Goal: Information Seeking & Learning: Learn about a topic

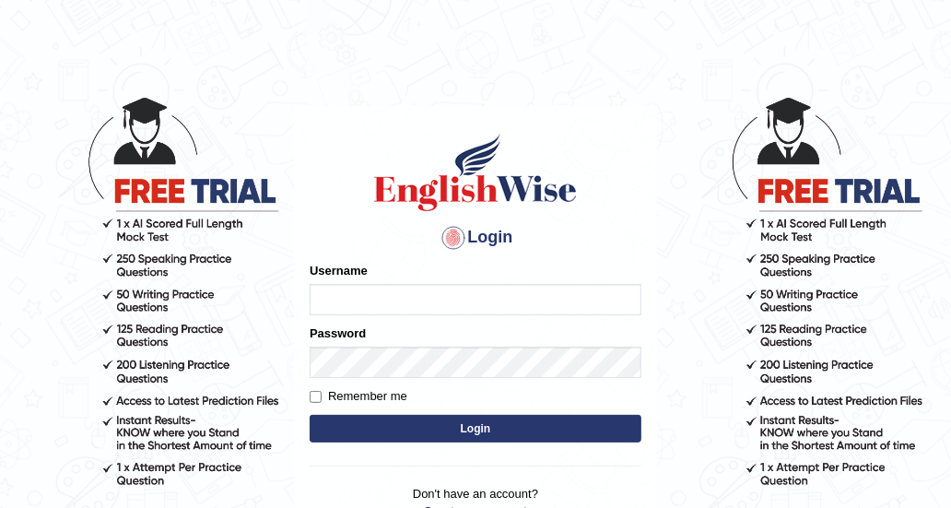
type input "DishaEw"
click at [506, 434] on button "Login" at bounding box center [476, 429] width 332 height 28
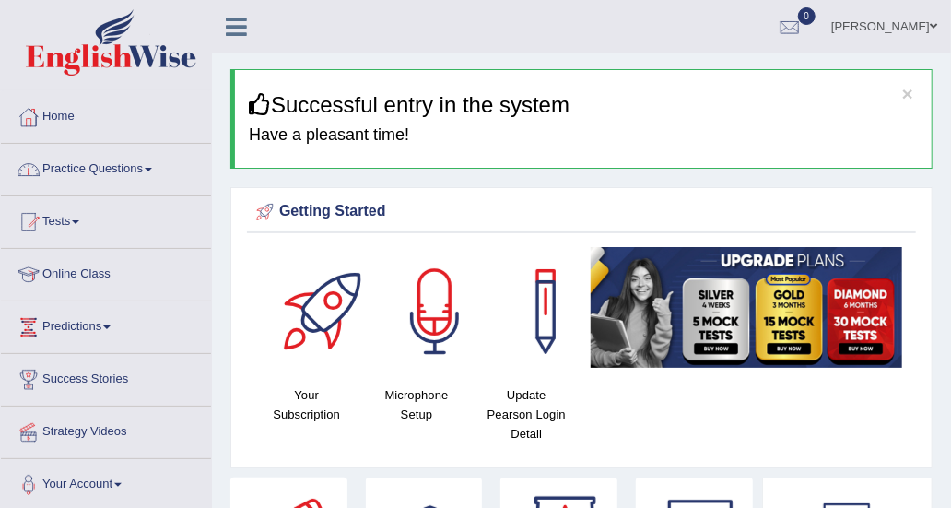
click at [129, 174] on link "Practice Questions" at bounding box center [106, 167] width 210 height 46
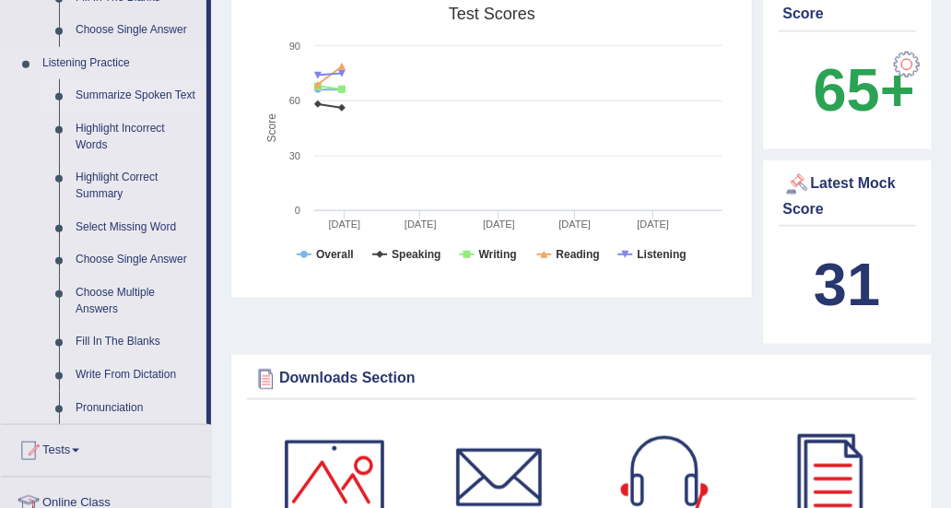
scroll to position [922, 0]
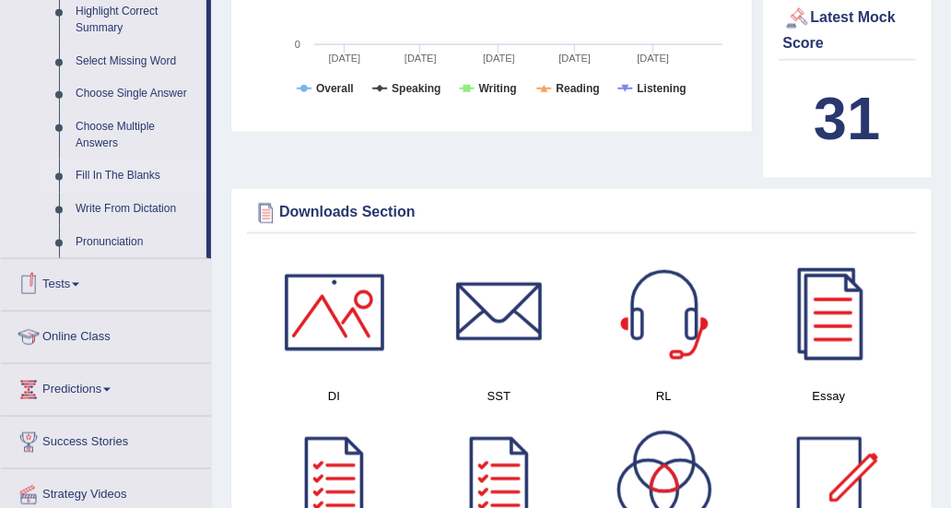
click at [127, 181] on link "Fill In The Blanks" at bounding box center [136, 175] width 139 height 33
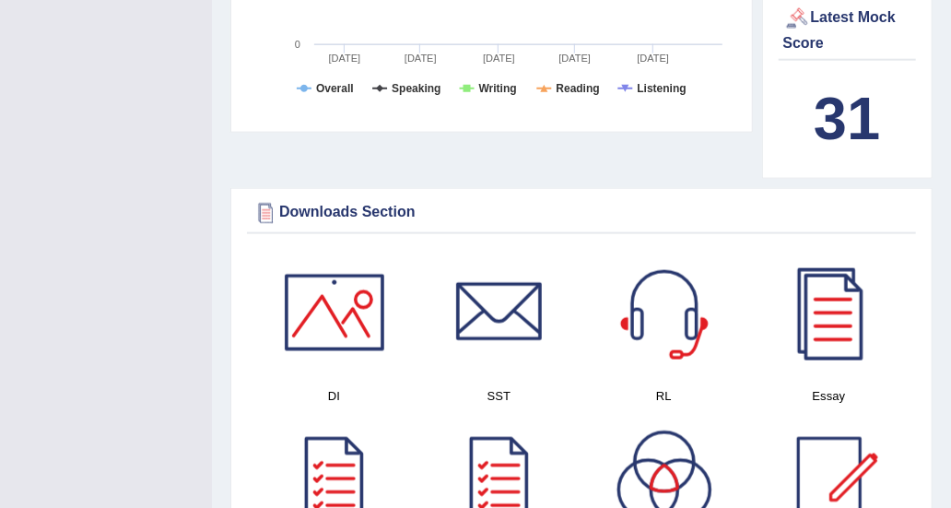
scroll to position [437, 0]
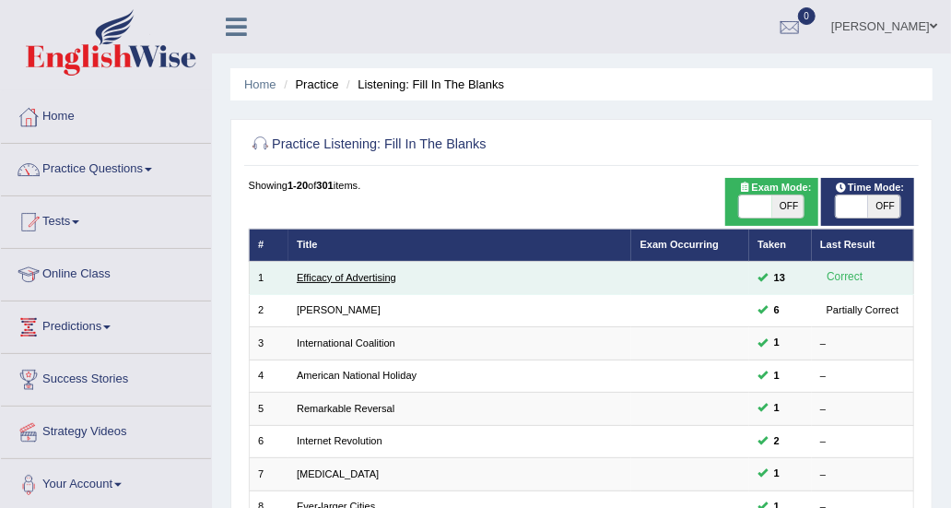
click at [342, 273] on link "Efficacy of Advertising" at bounding box center [347, 277] width 100 height 11
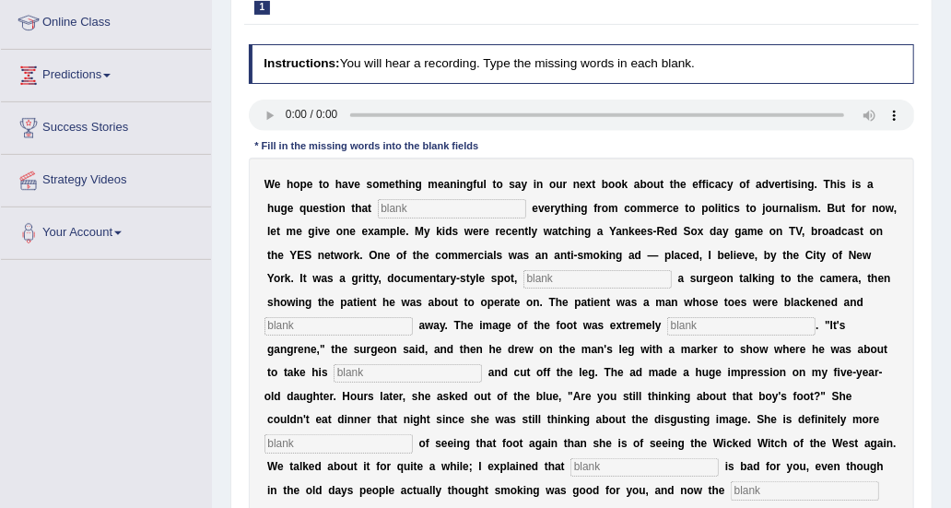
scroll to position [277, 0]
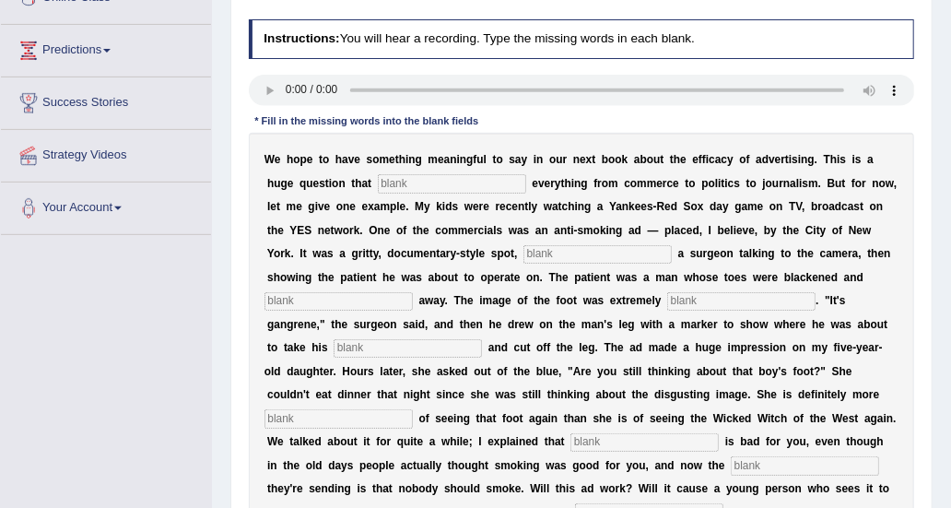
click at [378, 181] on input "text" at bounding box center [452, 183] width 148 height 18
click at [435, 180] on input "text" at bounding box center [452, 183] width 148 height 18
type input "impacts"
drag, startPoint x: 792, startPoint y: 156, endPoint x: 858, endPoint y: 158, distance: 66.4
click at [858, 158] on div "W e h o p e t o h a v e s o m e t h i n g m e a n i n g f u l t o s a y i n o u…" at bounding box center [582, 348] width 667 height 431
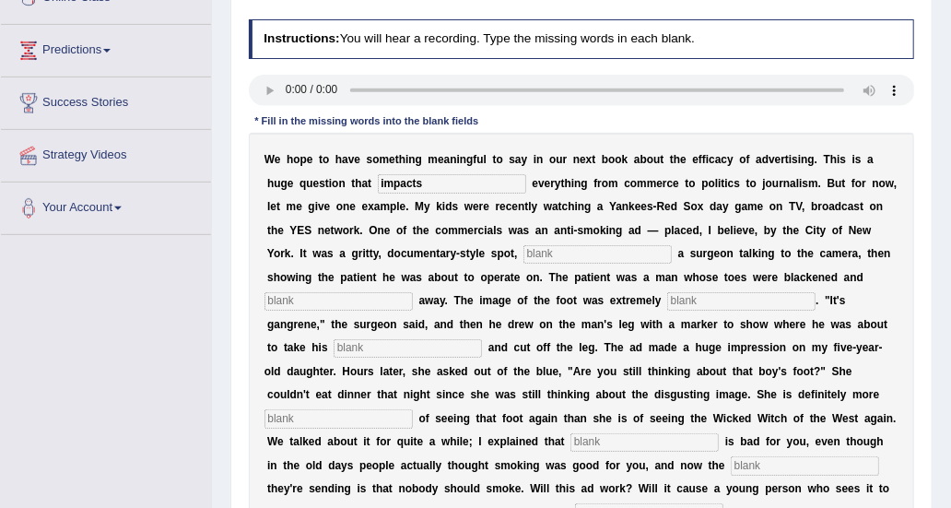
drag, startPoint x: 402, startPoint y: 184, endPoint x: 377, endPoint y: 176, distance: 26.2
click at [378, 176] on input "impacts" at bounding box center [452, 183] width 148 height 18
click at [578, 224] on b "s" at bounding box center [581, 230] width 6 height 13
click at [524, 254] on input "text" at bounding box center [598, 254] width 148 height 18
type input "featuring"
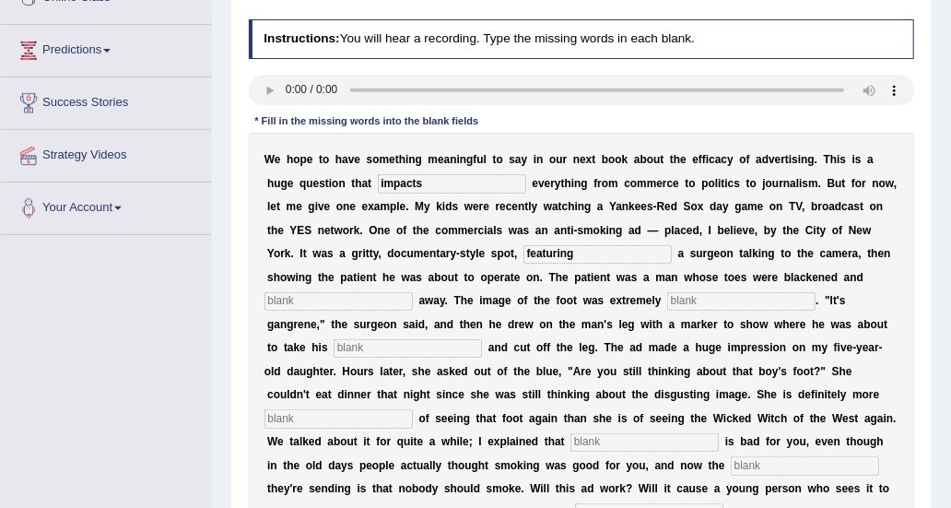
click at [685, 286] on div "W e h o p e t o h a v e s o m e t h i n g m e a n i n g f u l t o s a y i n o u…" at bounding box center [582, 348] width 667 height 431
click at [413, 292] on input "text" at bounding box center [339, 301] width 148 height 18
type input "rotting"
click at [667, 293] on input "text" at bounding box center [741, 301] width 148 height 18
drag, startPoint x: 715, startPoint y: 368, endPoint x: 761, endPoint y: 368, distance: 45.2
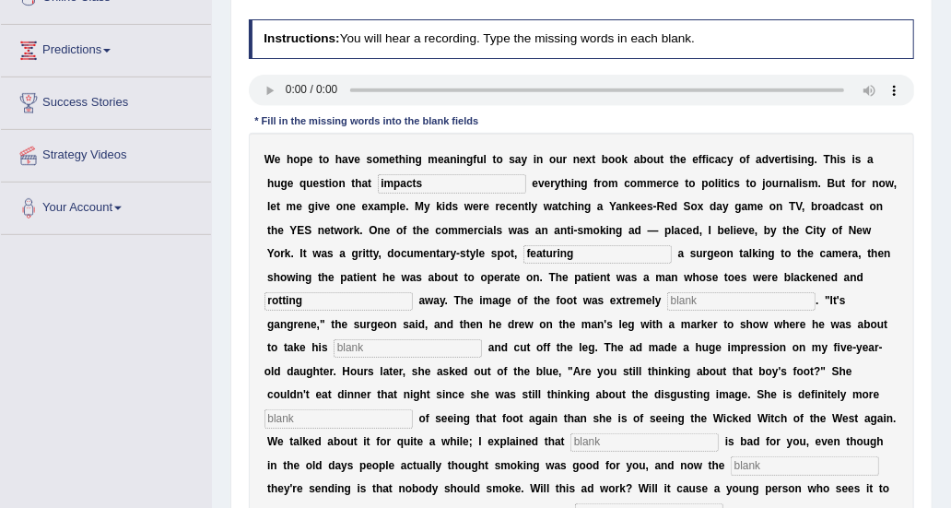
click at [761, 368] on div "W e h o p e t o h a v e s o m e t h i n g m e a n i n g f u l t o s a y i n o u…" at bounding box center [582, 348] width 667 height 431
click at [858, 318] on b "a" at bounding box center [861, 324] width 6 height 13
click at [667, 296] on input "text" at bounding box center [741, 301] width 148 height 18
type input "disgusting"
click at [482, 339] on input "text" at bounding box center [408, 348] width 148 height 18
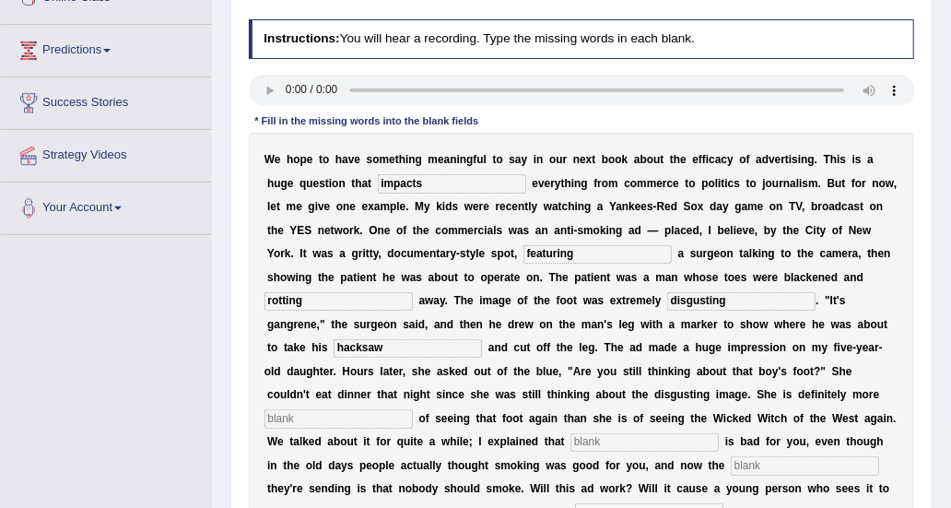
type input "hacksaw"
click at [392, 409] on input "text" at bounding box center [339, 418] width 148 height 18
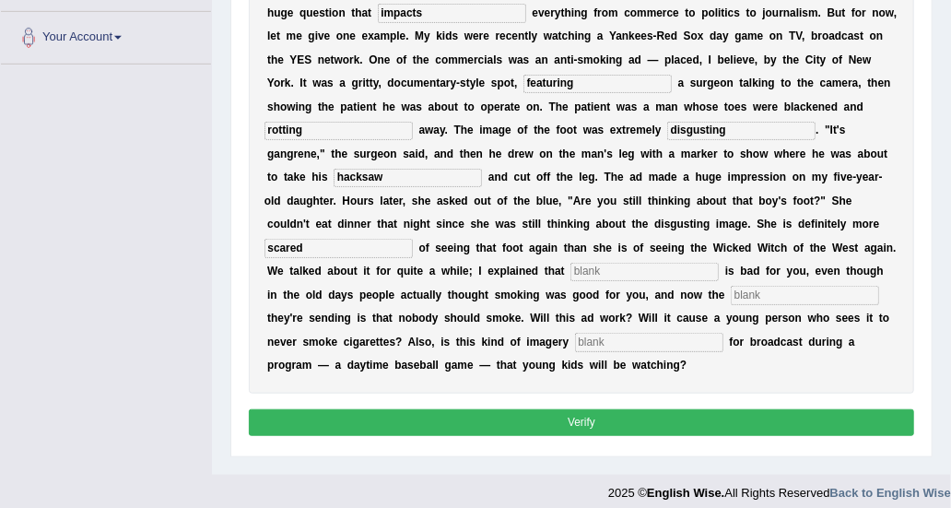
scroll to position [459, 0]
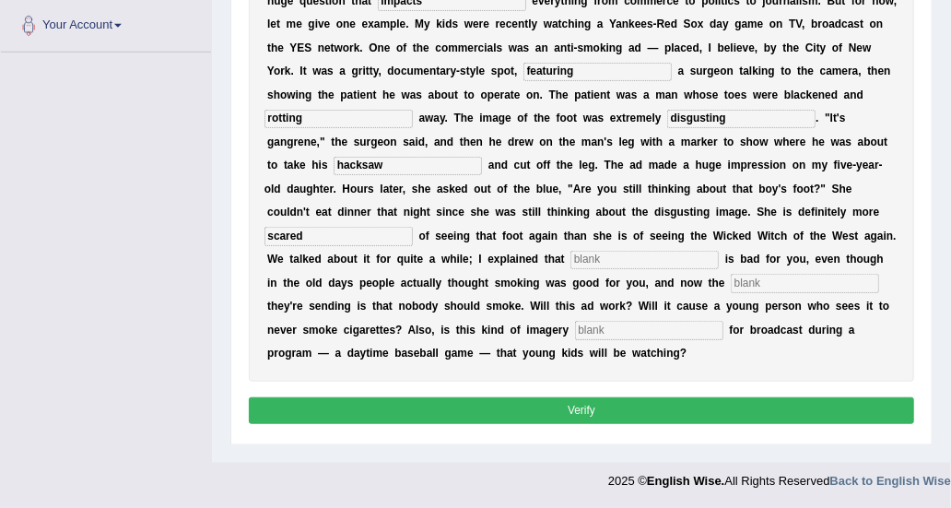
type input "scared"
click at [571, 251] on input "text" at bounding box center [645, 260] width 148 height 18
type input "smoking"
click at [731, 274] on input "text" at bounding box center [805, 283] width 148 height 18
type input "message"
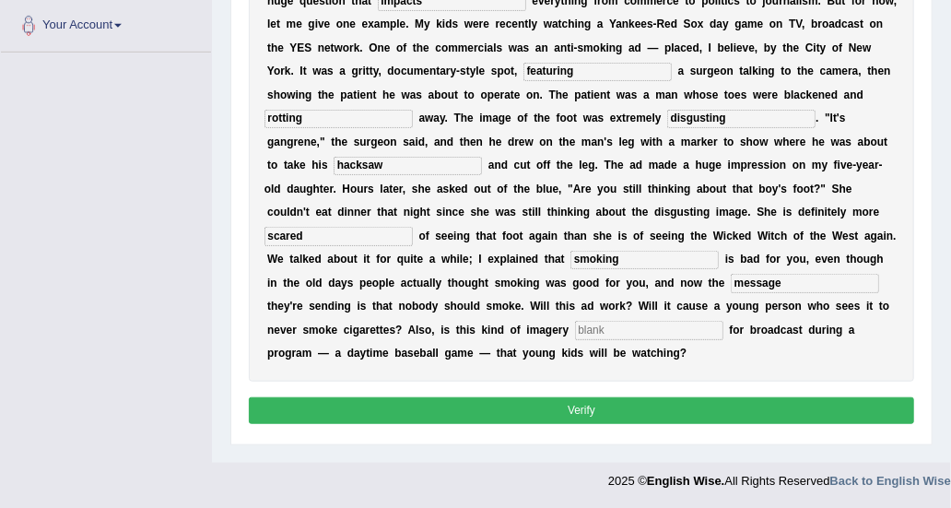
click at [575, 321] on input "text" at bounding box center [649, 330] width 148 height 18
type input "appropriate"
click at [597, 397] on button "Verify" at bounding box center [582, 410] width 667 height 27
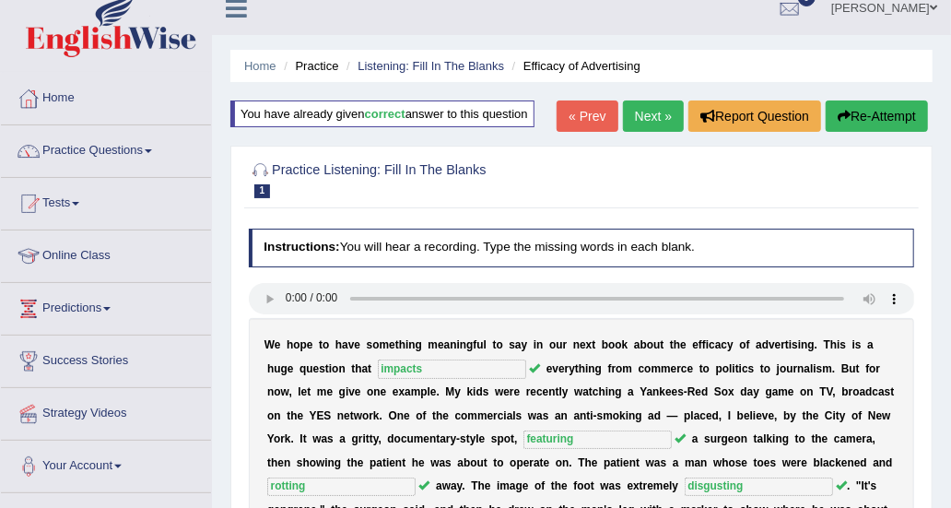
scroll to position [0, 0]
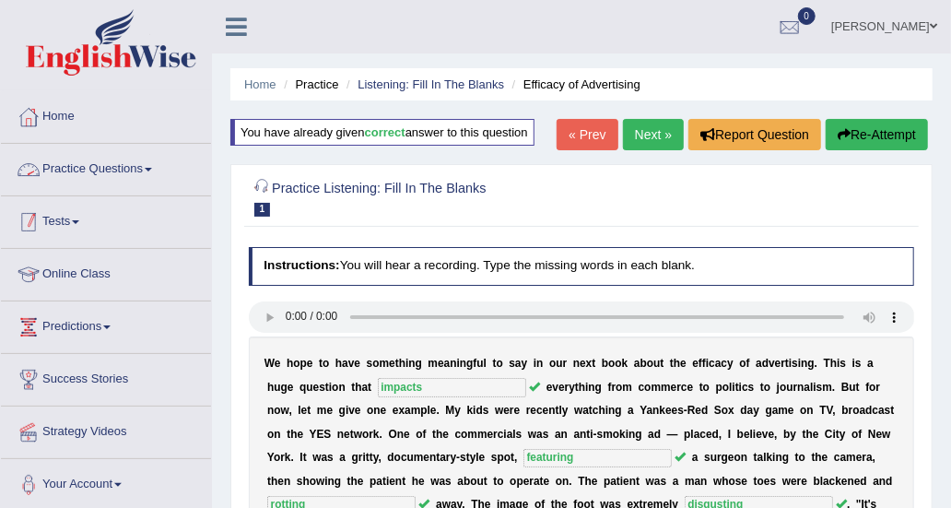
click at [44, 182] on link "Practice Questions" at bounding box center [106, 167] width 210 height 46
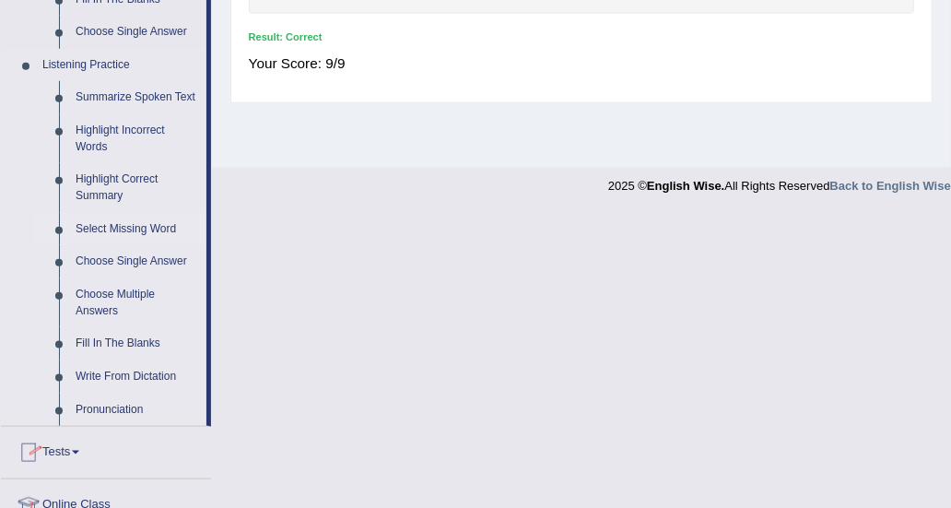
scroll to position [922, 0]
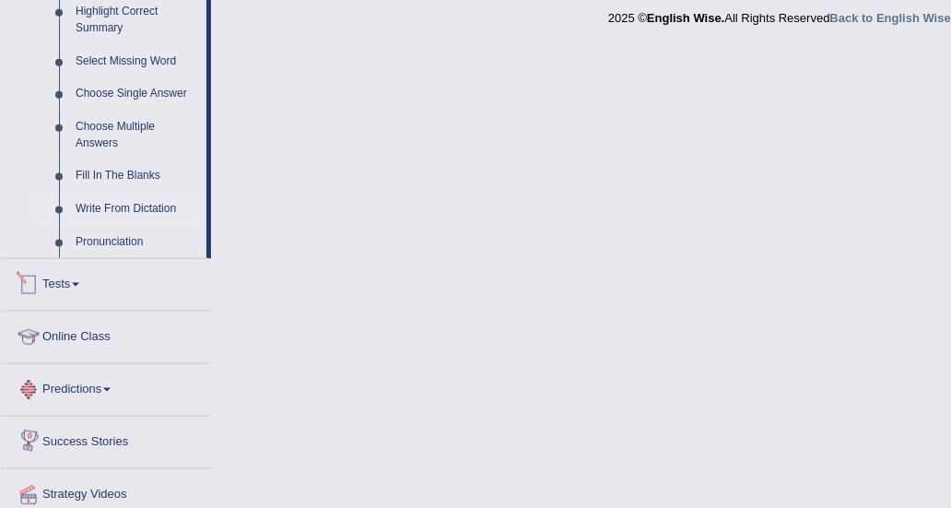
click at [124, 204] on link "Write From Dictation" at bounding box center [136, 209] width 139 height 33
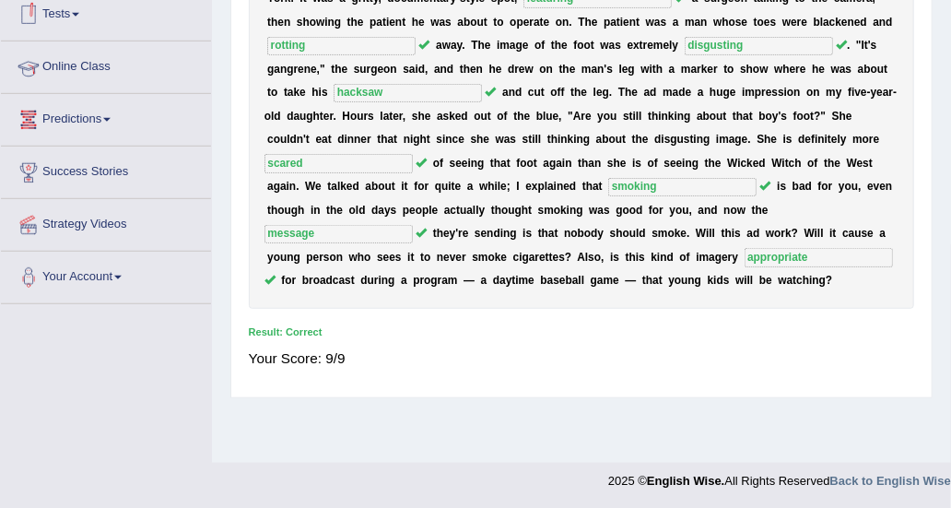
scroll to position [313, 0]
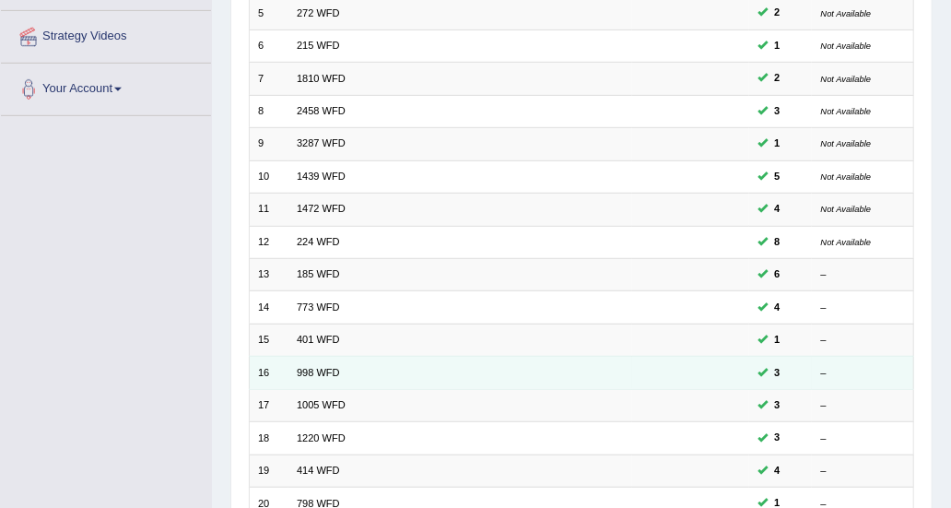
scroll to position [547, 0]
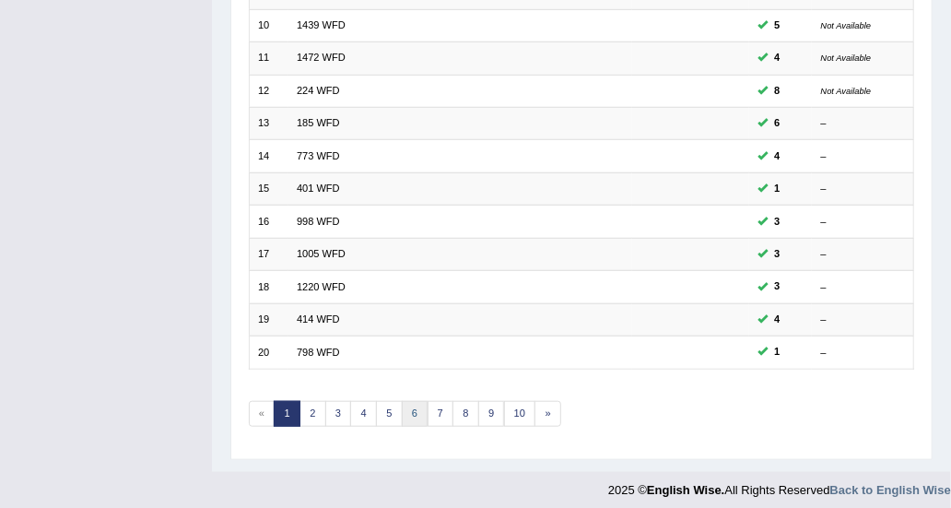
click at [402, 402] on link "6" at bounding box center [415, 414] width 27 height 26
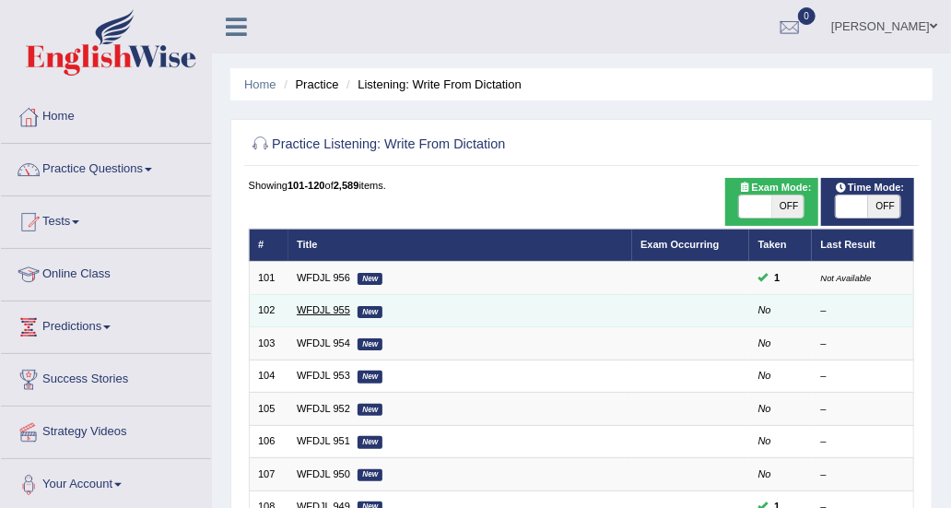
click at [309, 305] on link "WFDJL 955" at bounding box center [323, 309] width 53 height 11
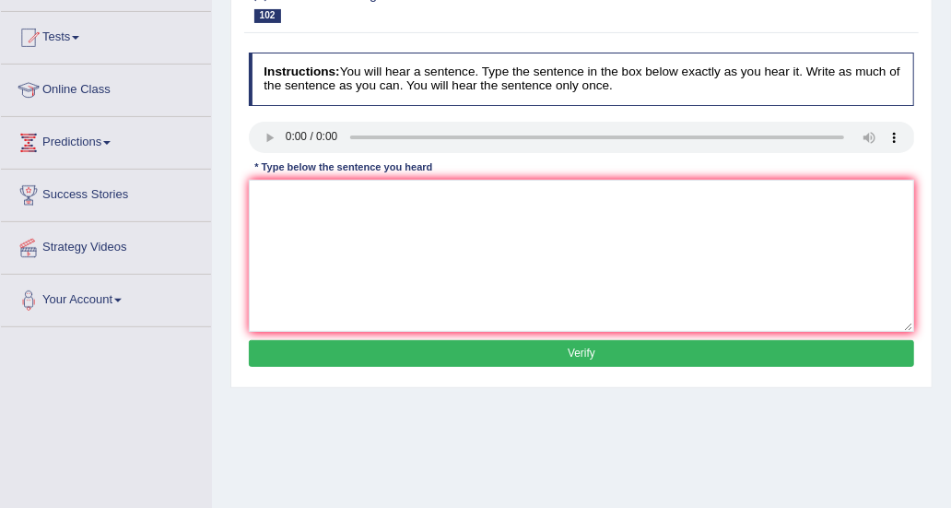
scroll to position [92, 0]
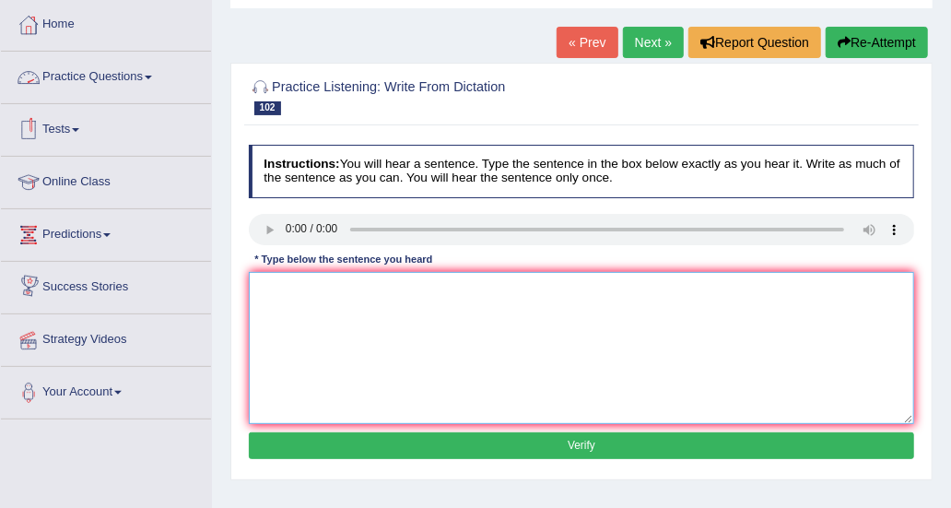
click at [321, 288] on textarea at bounding box center [582, 348] width 667 height 152
type textarea "t"
type textarea "Y"
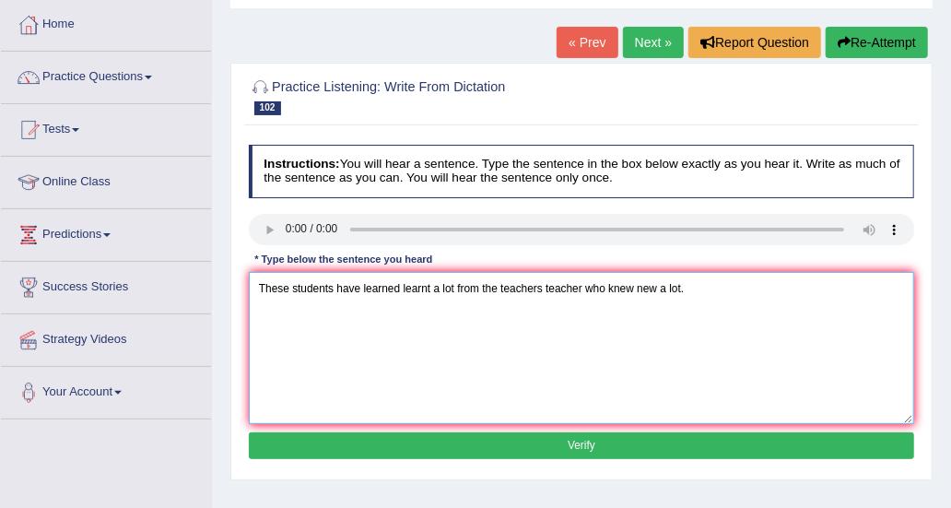
click at [703, 285] on textarea "These students have learned learnt a lot from the teachers teacher who knew new…" at bounding box center [582, 348] width 667 height 152
drag, startPoint x: 267, startPoint y: 291, endPoint x: 785, endPoint y: 291, distance: 517.2
click at [785, 291] on textarea "These students have learned learnt a lot from the teachers teacher who knew new…" at bounding box center [582, 348] width 667 height 152
click at [720, 313] on textarea "These students have learned learnt a lot from the teachers teacher who knew new…" at bounding box center [582, 348] width 667 height 152
click at [724, 295] on textarea "These students have learned learnt a lot from the teachers teacher who knew new…" at bounding box center [582, 348] width 667 height 152
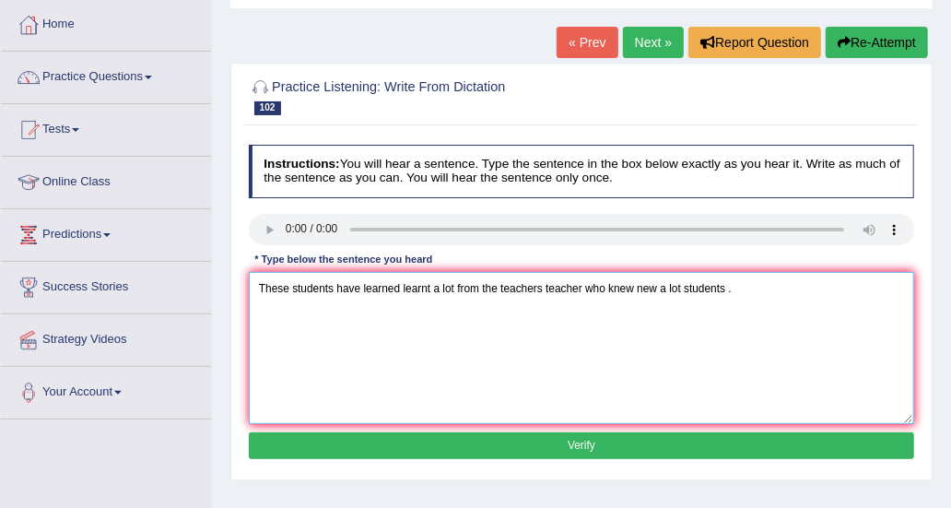
click at [724, 295] on textarea "These students have learned learnt a lot from the teachers teacher who knew new…" at bounding box center [582, 348] width 667 height 152
drag, startPoint x: 745, startPoint y: 286, endPoint x: 680, endPoint y: 287, distance: 64.5
click at [680, 287] on textarea "These students have learned learnt a lot from the teachers teacher who knew new…" at bounding box center [582, 348] width 667 height 152
drag, startPoint x: 328, startPoint y: 292, endPoint x: 285, endPoint y: 293, distance: 43.3
click at [285, 293] on textarea "These students have learned learnt a lot from the teachers teacher who knew new…" at bounding box center [582, 348] width 667 height 152
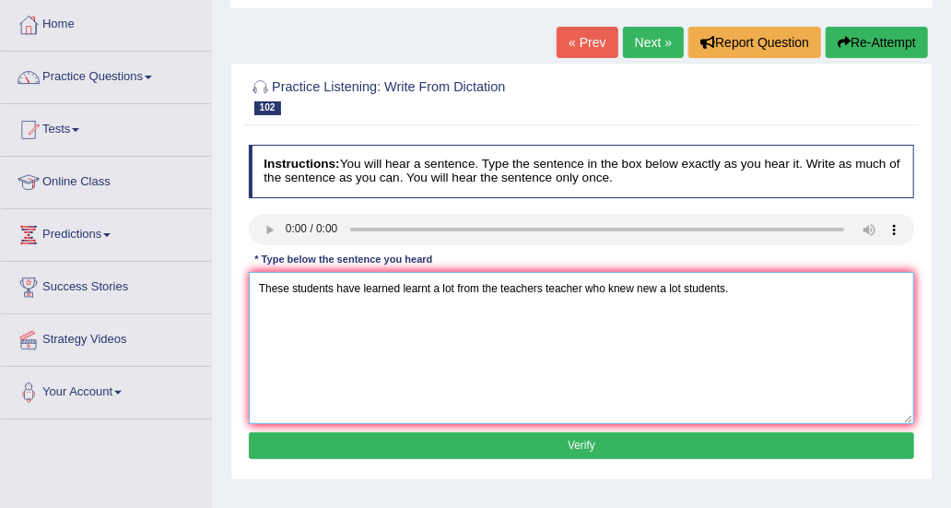
drag, startPoint x: 681, startPoint y: 284, endPoint x: 764, endPoint y: 284, distance: 83.0
click at [764, 284] on textarea "These students have learned learnt a lot from the teachers teacher who knew new…" at bounding box center [582, 348] width 667 height 152
click at [288, 287] on textarea "These students have learned learnt a lot from the teachers teacher who knew new…" at bounding box center [582, 348] width 667 height 152
click at [396, 277] on textarea "These student students have learned learnt a lot from the teachers teacher who …" at bounding box center [582, 348] width 667 height 152
click at [291, 286] on textarea "These student students have learned learnt a lot from the teachers teacher who …" at bounding box center [582, 348] width 667 height 152
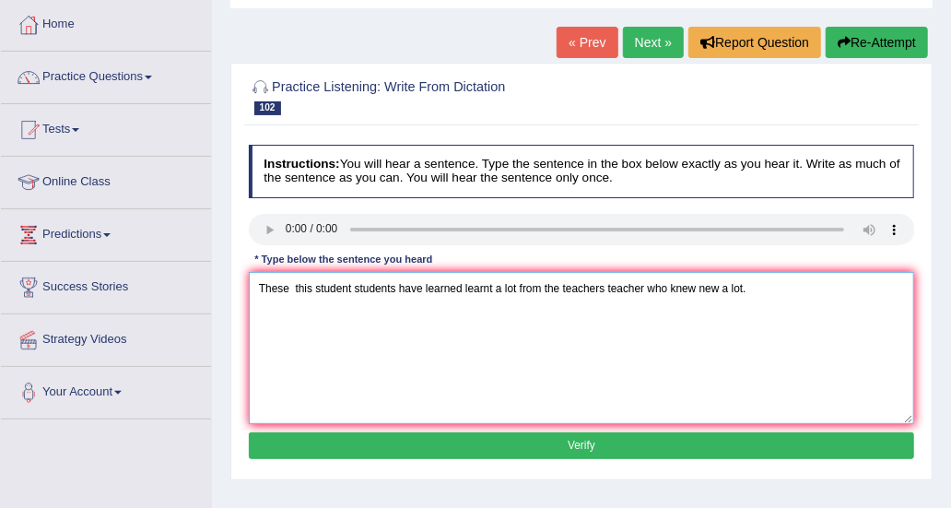
click at [290, 284] on textarea "These this student students have learned learnt a lot from the teachers teacher…" at bounding box center [582, 348] width 667 height 152
type textarea "These this student students have learned learnt a lot from the teachers teacher…"
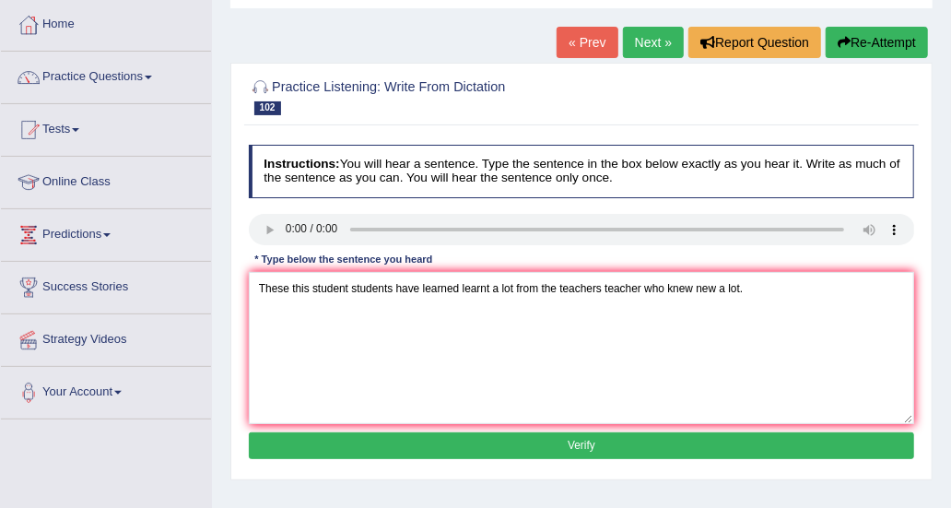
click at [558, 439] on button "Verify" at bounding box center [582, 445] width 667 height 27
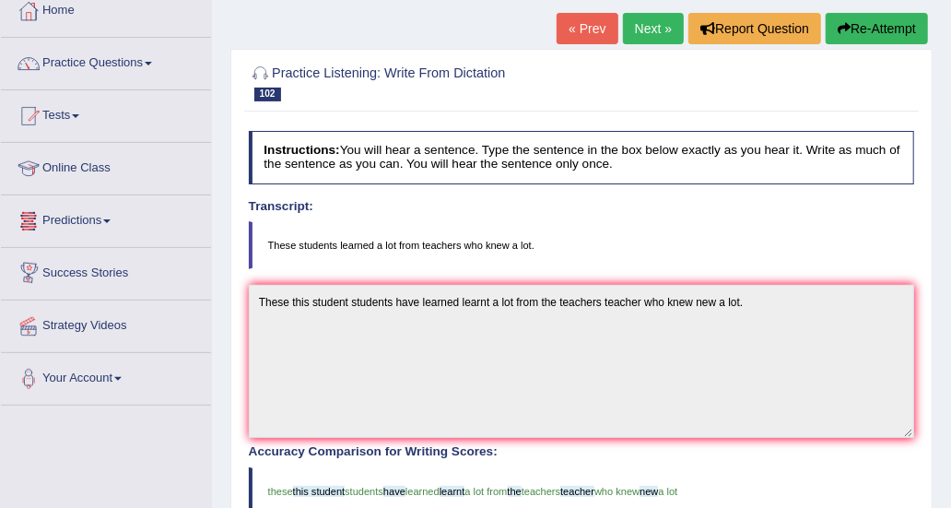
scroll to position [0, 0]
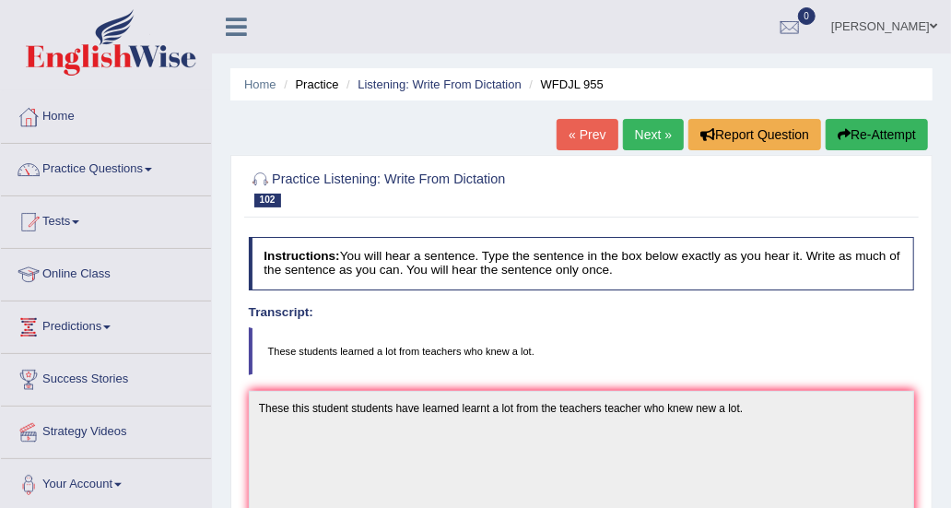
click at [626, 137] on link "Next »" at bounding box center [653, 134] width 61 height 31
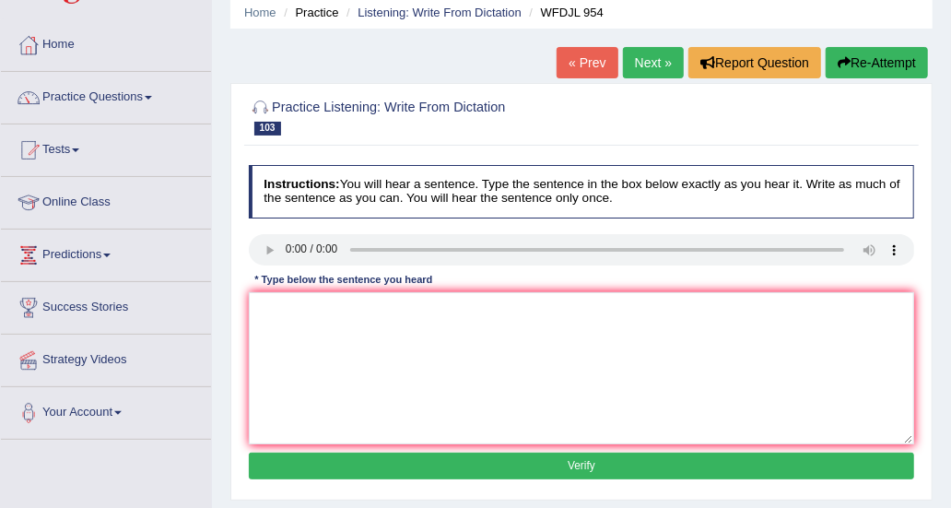
scroll to position [92, 0]
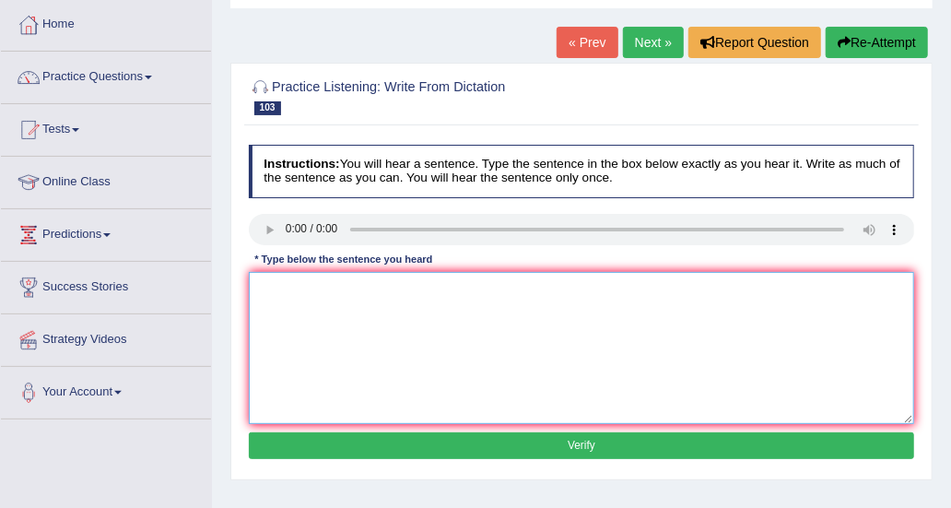
click at [325, 294] on textarea at bounding box center [582, 348] width 667 height 152
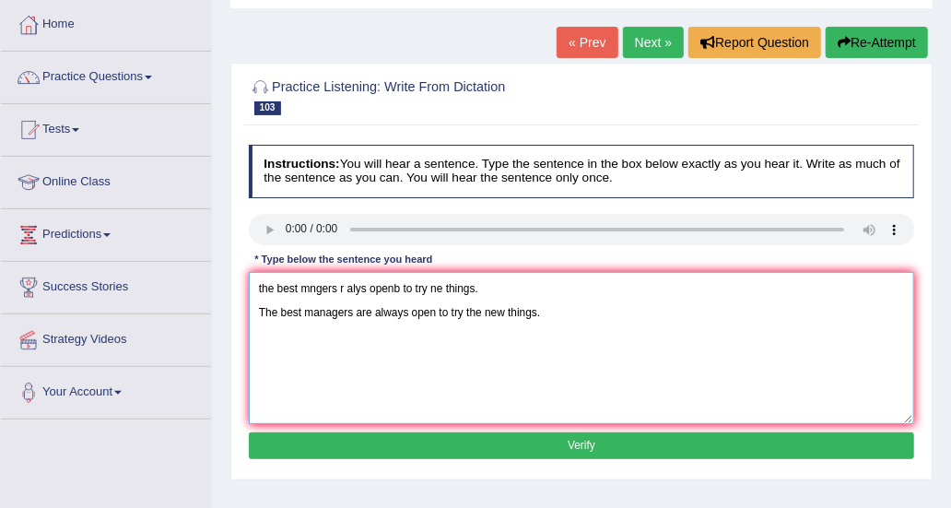
drag, startPoint x: 482, startPoint y: 288, endPoint x: 209, endPoint y: 278, distance: 273.1
click at [209, 278] on div "Toggle navigation Home Practice Questions Speaking Practice Read Aloud Repeat S…" at bounding box center [475, 387] width 951 height 959
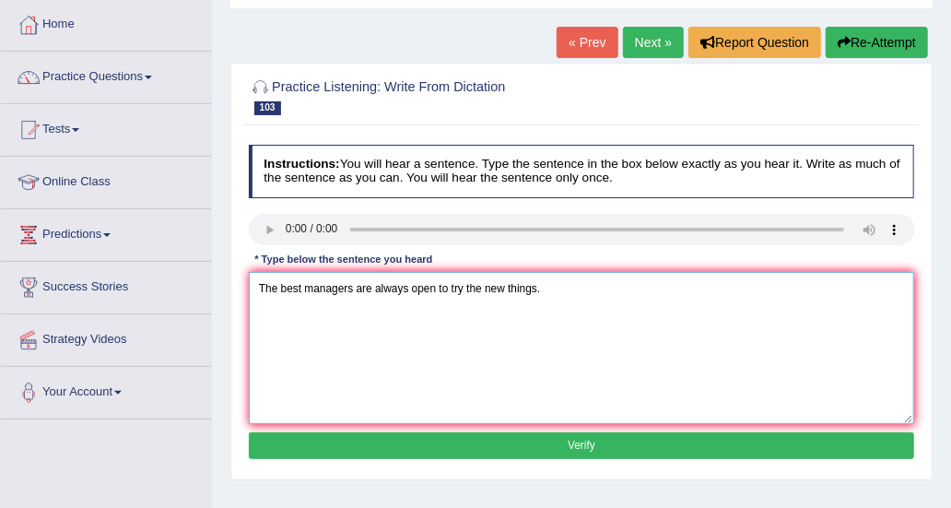
click at [263, 312] on textarea "The best managers are always open to try the new things." at bounding box center [582, 348] width 667 height 152
click at [349, 291] on textarea "The best managers are always open to try the new things." at bounding box center [582, 348] width 667 height 152
click at [583, 281] on textarea "The best managers are always open to try the new things." at bounding box center [582, 348] width 667 height 152
type textarea "The best managers are always open to try the new things."
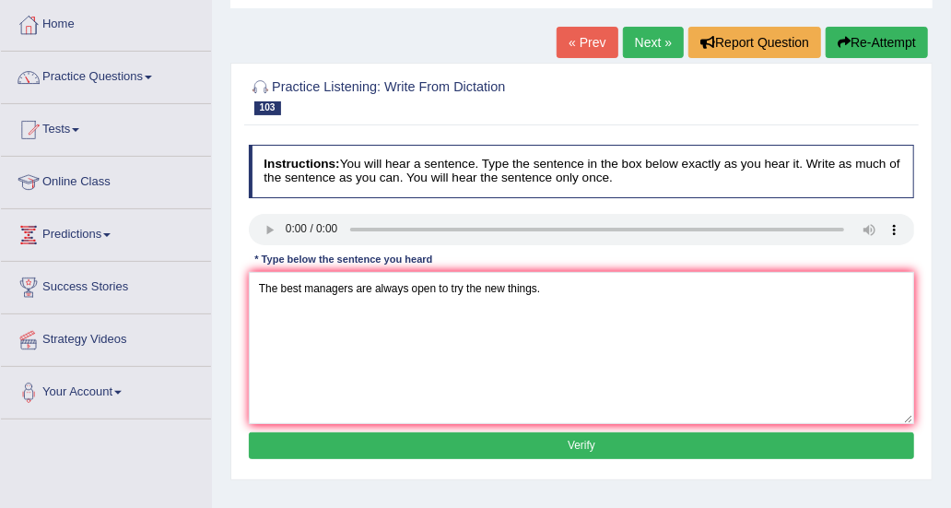
click at [494, 440] on button "Verify" at bounding box center [582, 445] width 667 height 27
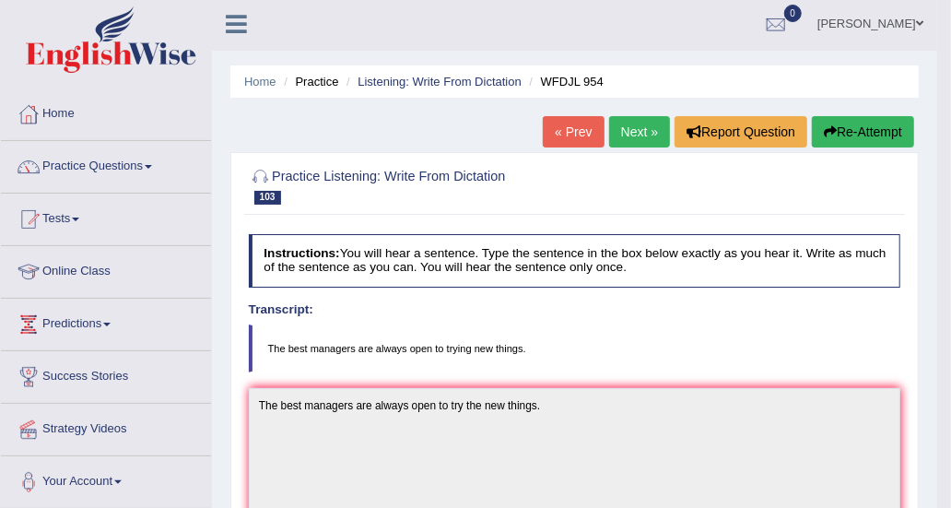
scroll to position [0, 0]
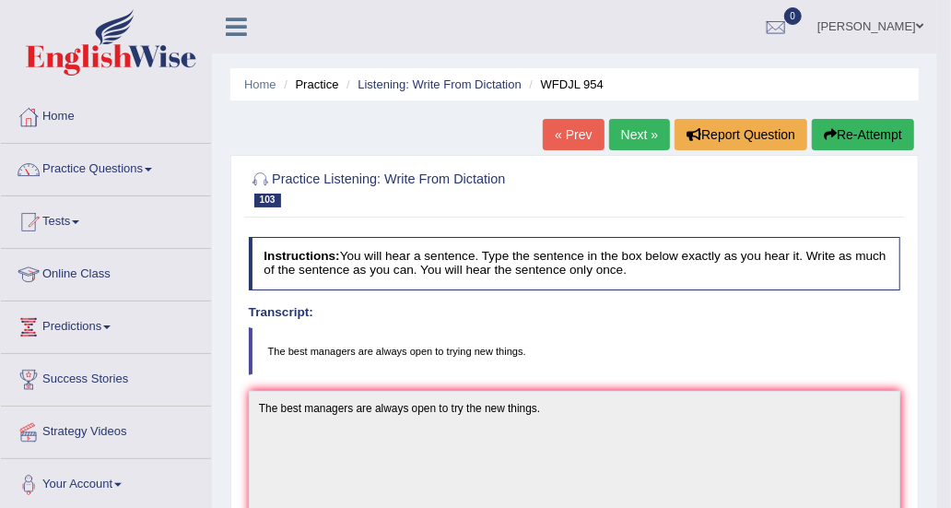
click at [623, 138] on link "Next »" at bounding box center [639, 134] width 61 height 31
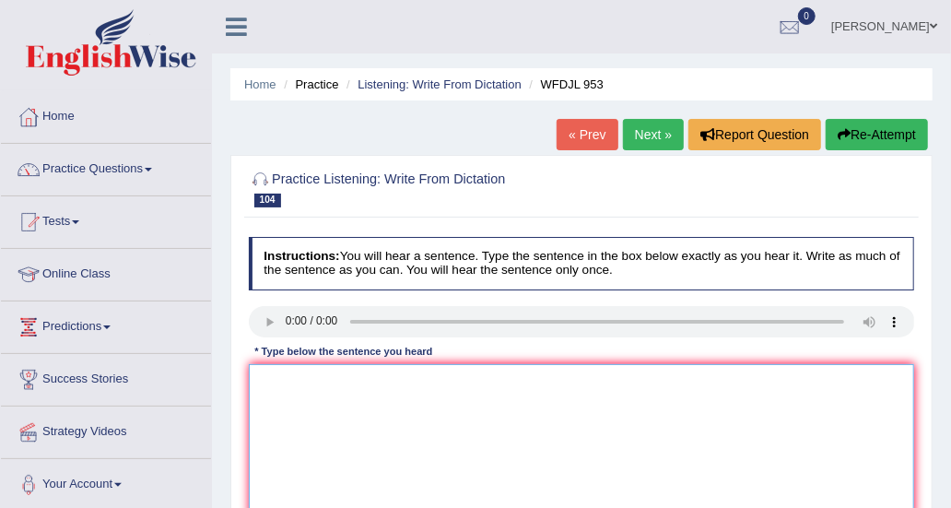
click at [329, 427] on textarea at bounding box center [582, 440] width 667 height 152
type textarea "jurn with many job opprotufnities"
drag, startPoint x: 468, startPoint y: 391, endPoint x: 250, endPoint y: 352, distance: 221.9
click at [250, 352] on div "Instructions: You will hear a sentence. Type the sentence in the box below exac…" at bounding box center [581, 397] width 674 height 335
click at [630, 139] on link "Next »" at bounding box center [653, 134] width 61 height 31
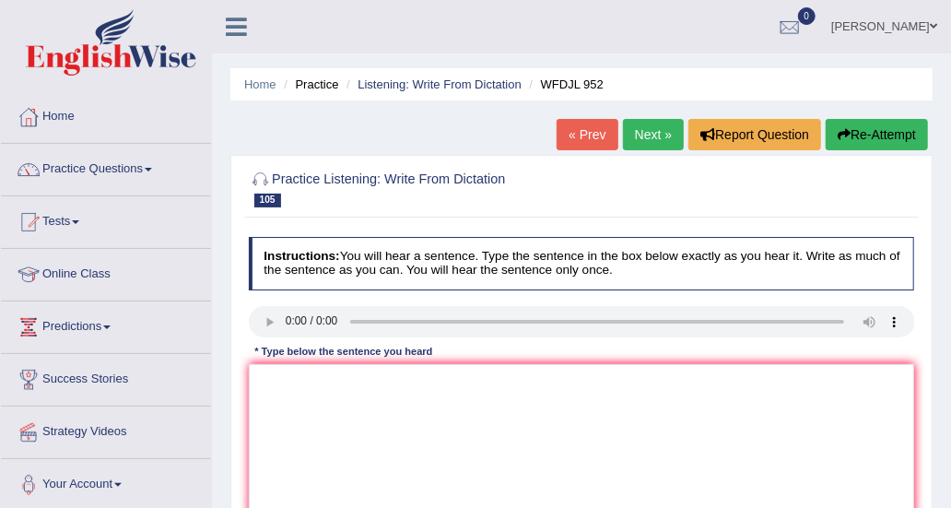
scroll to position [92, 0]
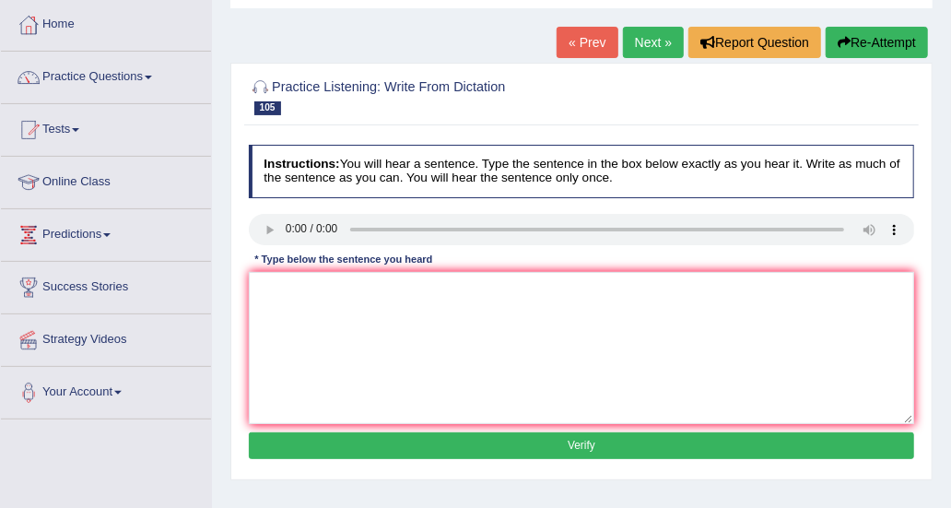
click at [631, 46] on link "Next »" at bounding box center [653, 42] width 61 height 31
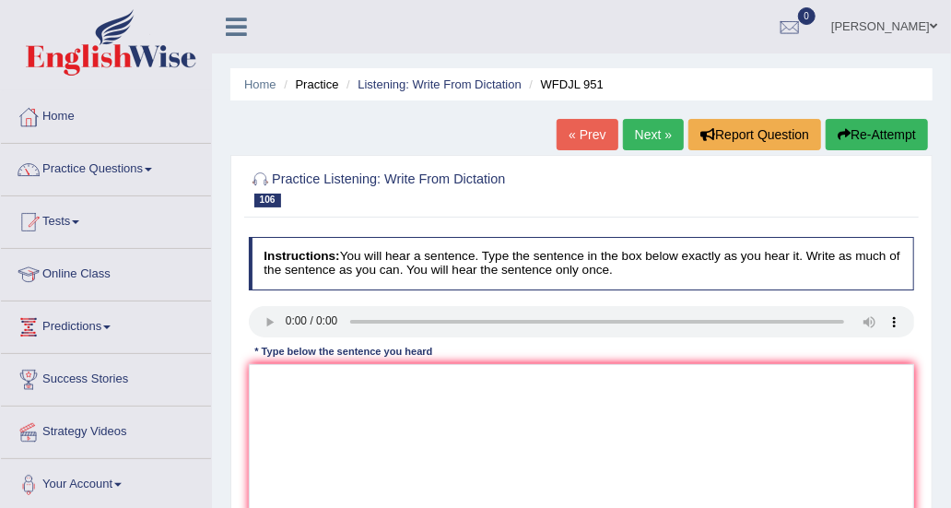
click at [638, 132] on link "Next »" at bounding box center [653, 134] width 61 height 31
click at [633, 139] on link "Next »" at bounding box center [653, 134] width 61 height 31
click at [634, 138] on link "Next »" at bounding box center [653, 134] width 61 height 31
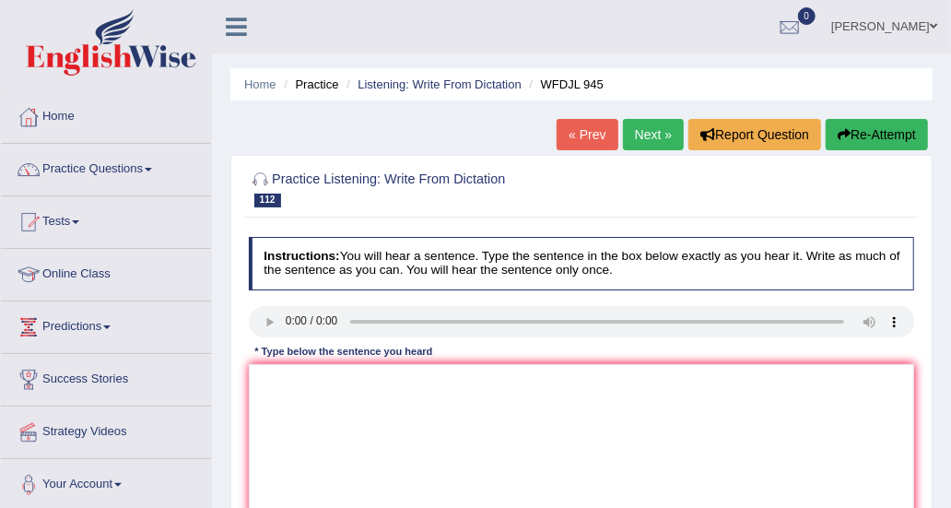
click at [635, 129] on link "Next »" at bounding box center [653, 134] width 61 height 31
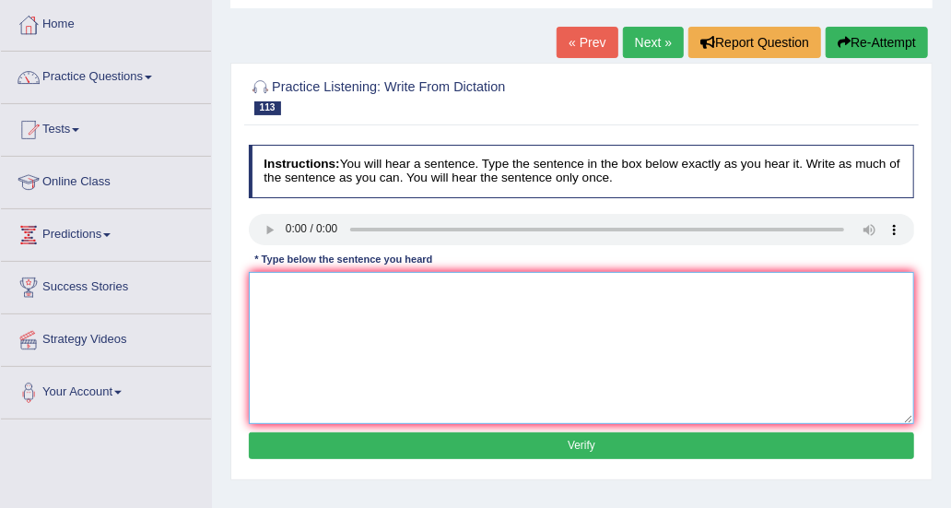
click at [293, 298] on textarea at bounding box center [582, 348] width 667 height 152
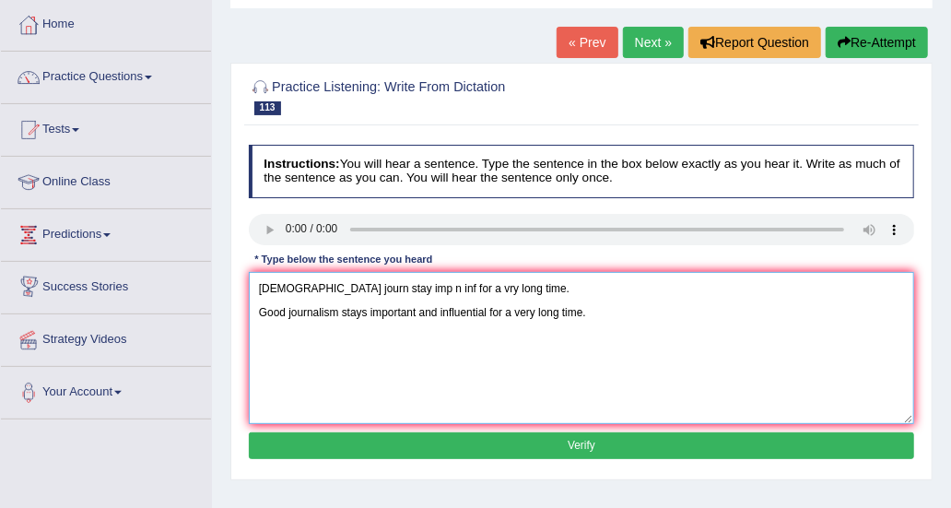
click at [257, 313] on textarea "[DEMOGRAPHIC_DATA] journ stay imp n inf for a vry long time. Good journalism st…" at bounding box center [582, 348] width 667 height 152
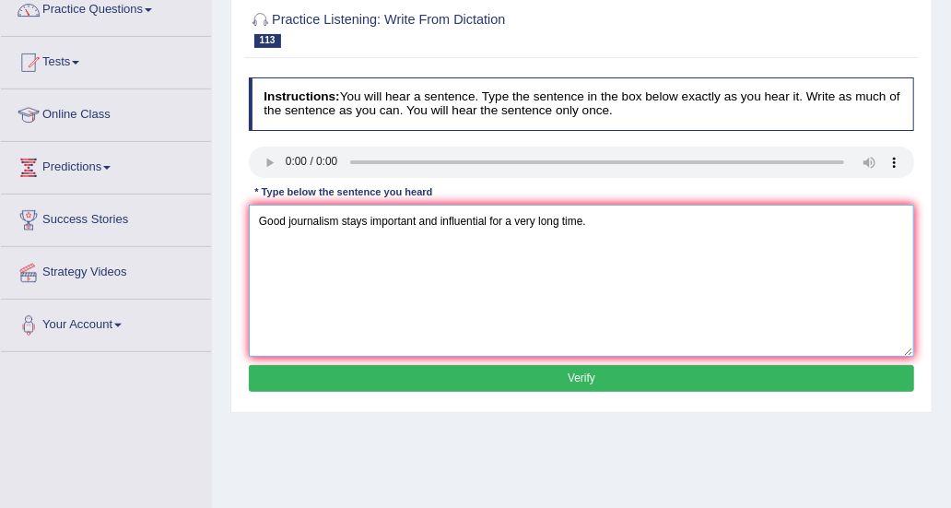
scroll to position [184, 0]
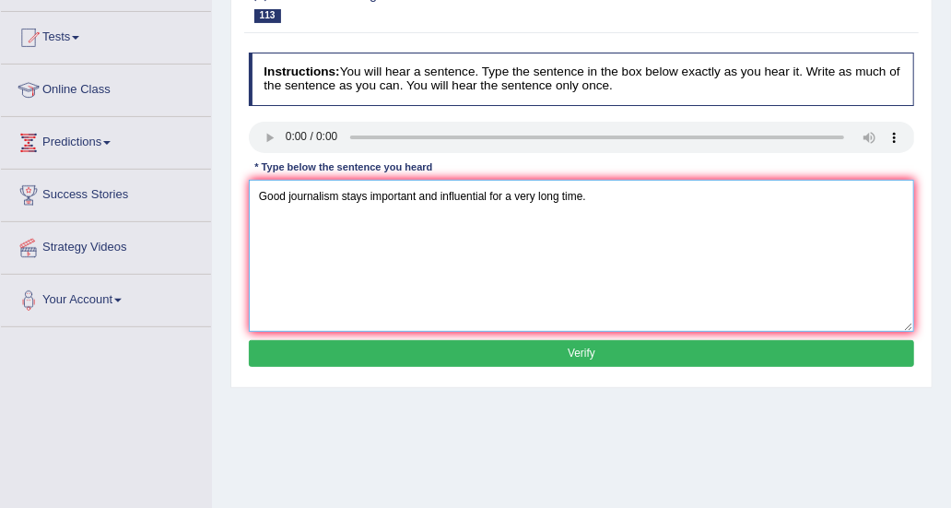
type textarea "Good journalism stays important and influential for a very long time."
click at [536, 340] on button "Verify" at bounding box center [582, 353] width 667 height 27
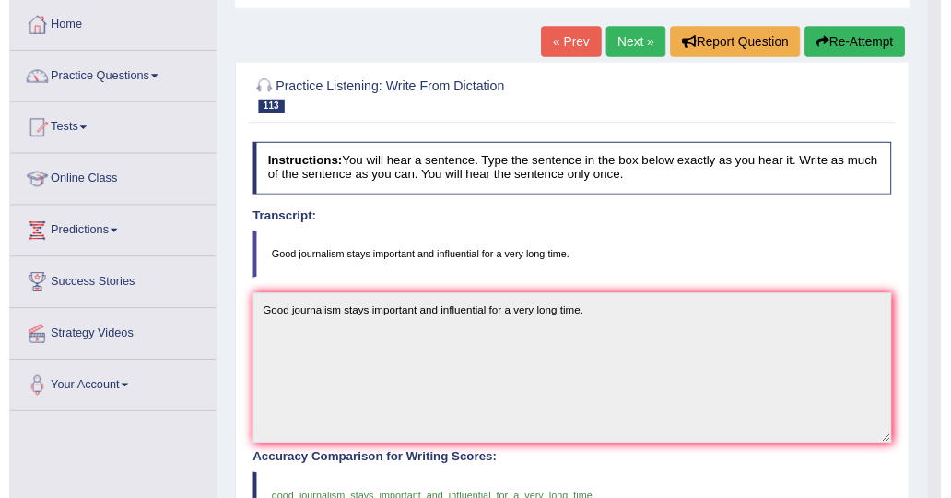
scroll to position [0, 0]
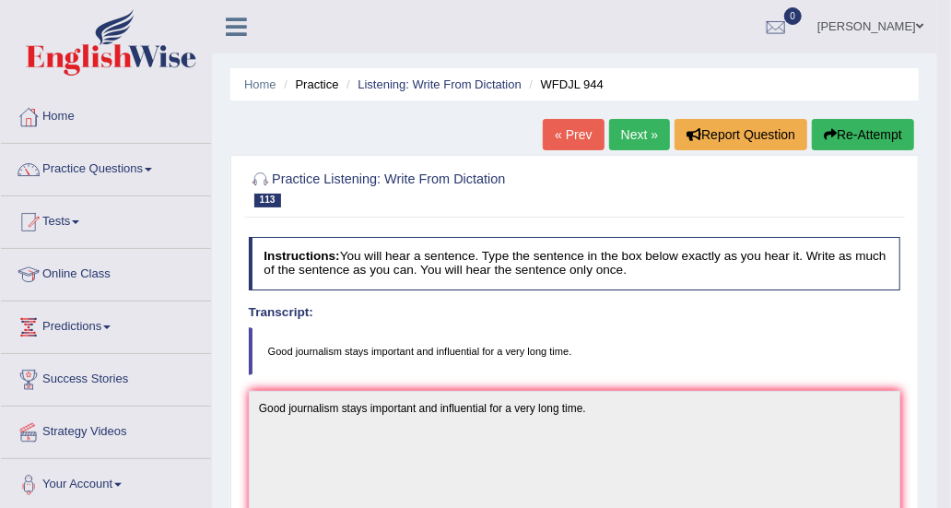
click at [461, 127] on div "Home Practice Listening: Write From Dictation WFDJL 944 « Prev Next » Report Qu…" at bounding box center [575, 500] width 726 height 1001
